Goal: Information Seeking & Learning: Understand process/instructions

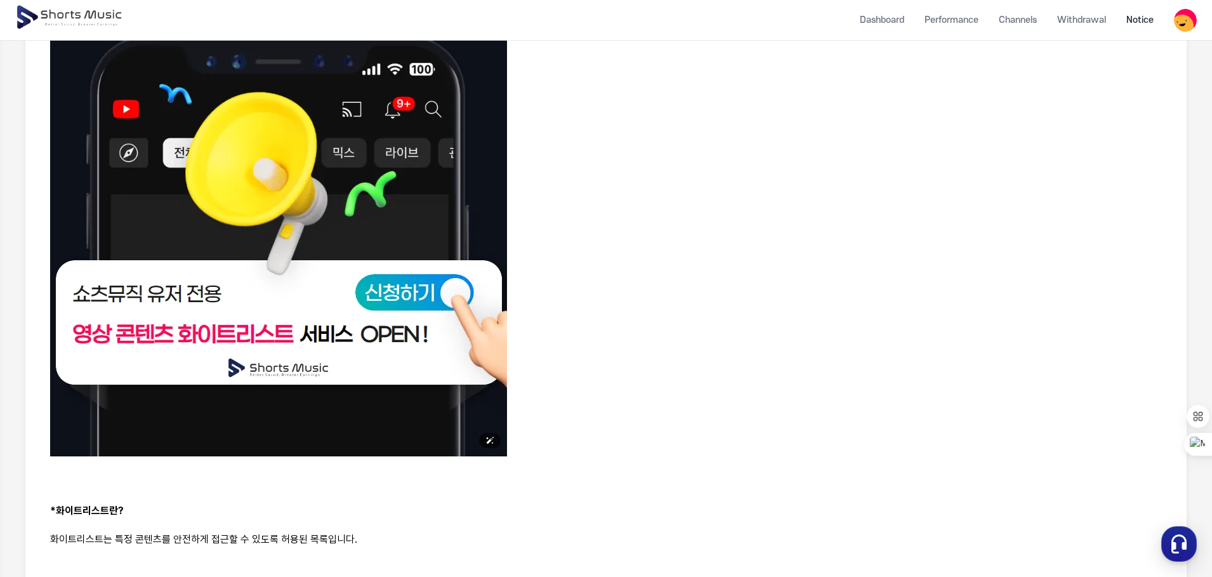
scroll to position [376, 0]
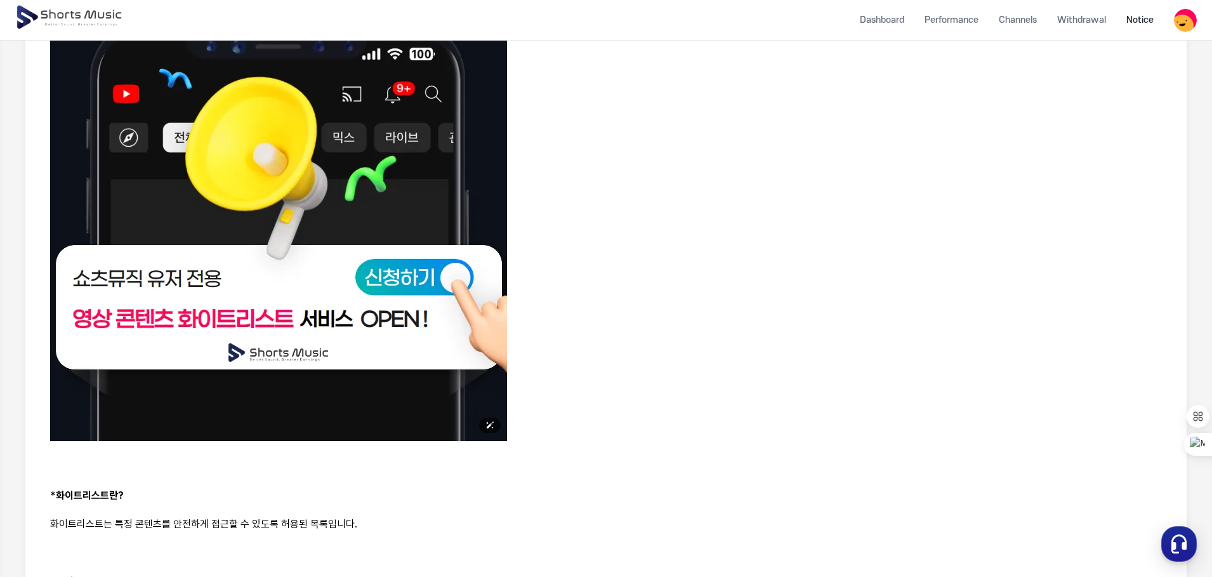
click at [216, 322] on img at bounding box center [278, 212] width 457 height 457
click at [410, 268] on img at bounding box center [278, 212] width 457 height 457
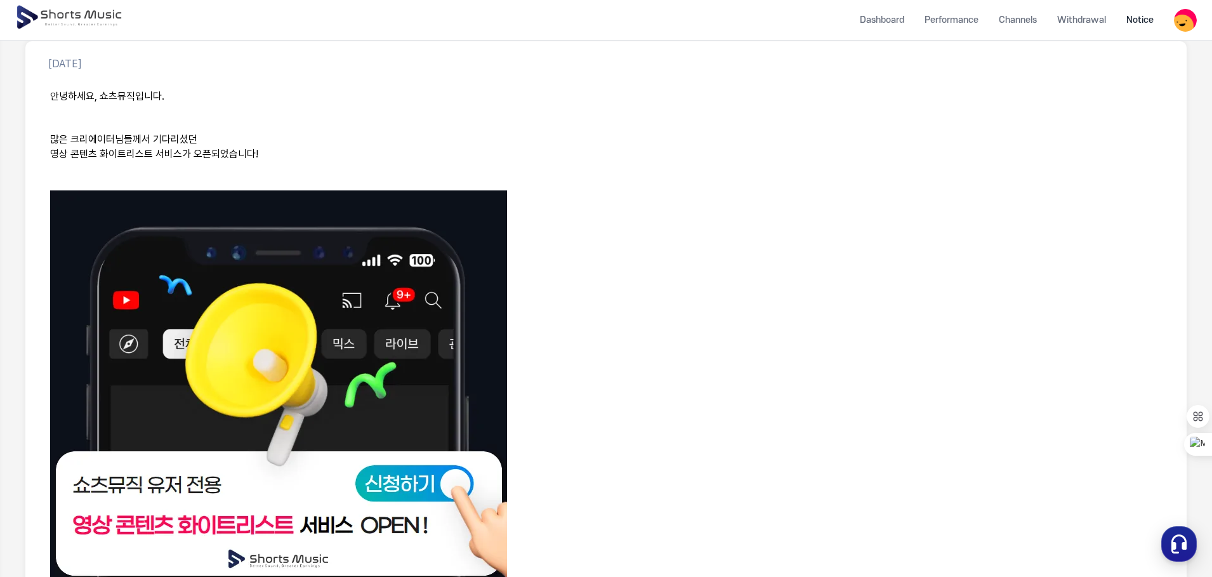
scroll to position [0, 0]
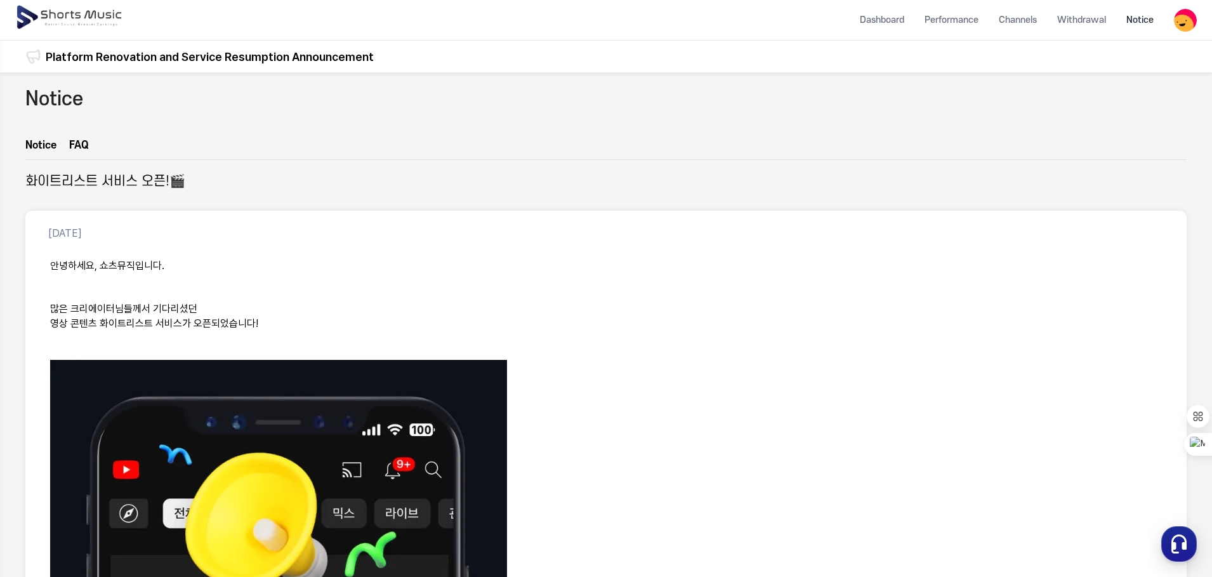
click at [79, 142] on link "FAQ" at bounding box center [79, 149] width 20 height 22
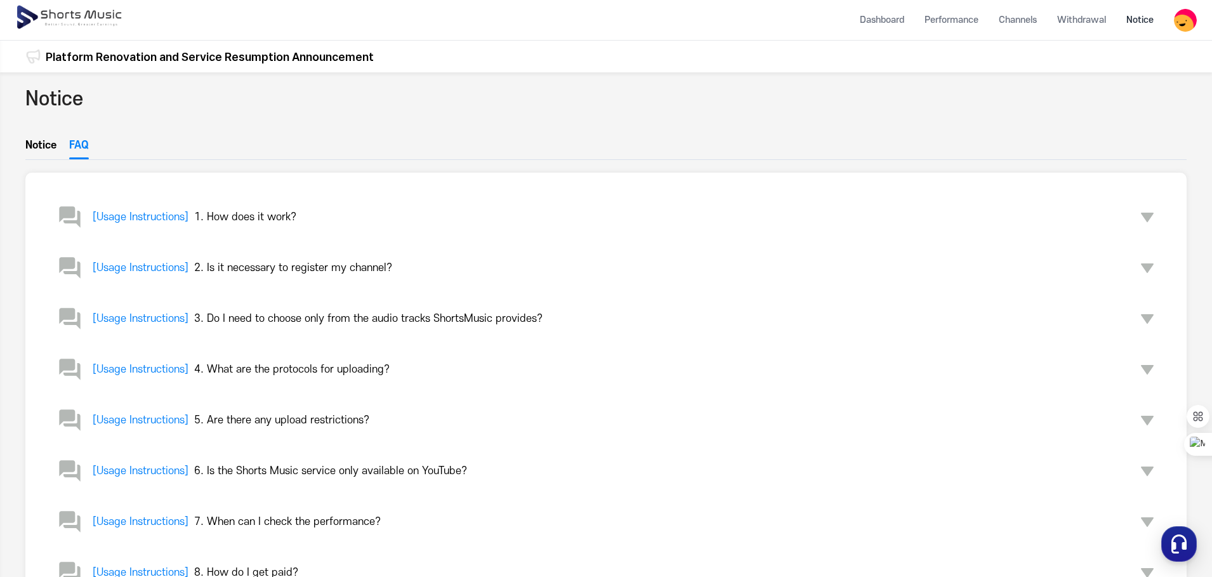
click at [79, 142] on link "FAQ" at bounding box center [79, 149] width 20 height 22
click at [16, 148] on div "Notice Notice FAQ [Usage Instructions] 1. How does it work? [Usage Instructions…" at bounding box center [606, 503] width 1212 height 862
click at [36, 143] on link "Notice" at bounding box center [40, 149] width 31 height 22
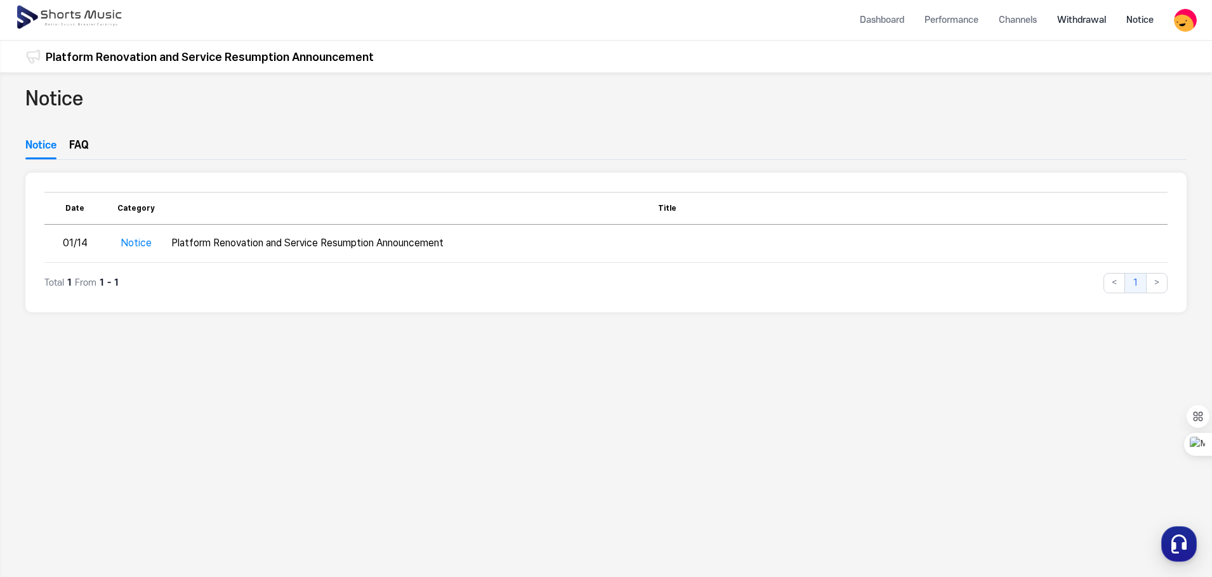
click at [1099, 16] on li "Withdrawal" at bounding box center [1081, 20] width 69 height 34
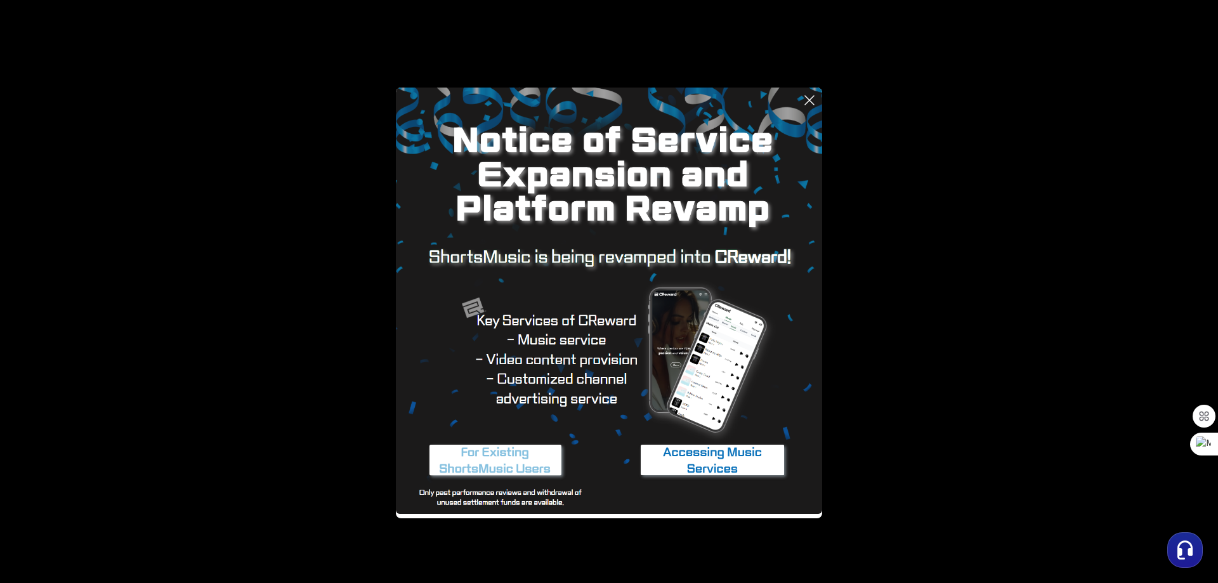
click at [810, 101] on icon at bounding box center [809, 100] width 9 height 9
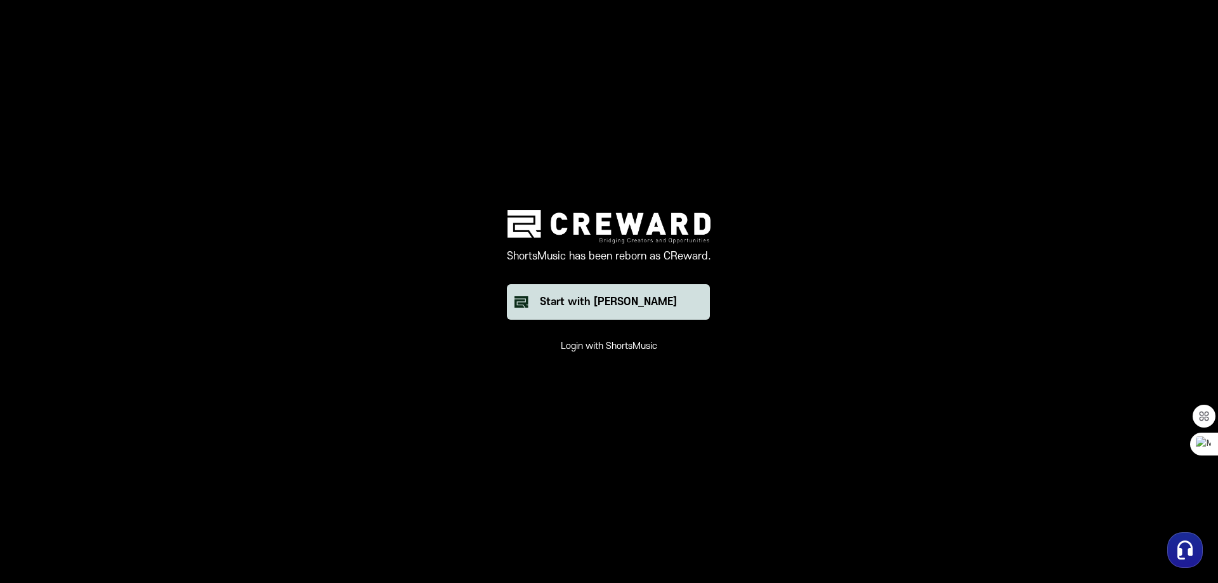
click at [589, 309] on div "Start with [PERSON_NAME]" at bounding box center [608, 301] width 137 height 15
